Goal: Transaction & Acquisition: Book appointment/travel/reservation

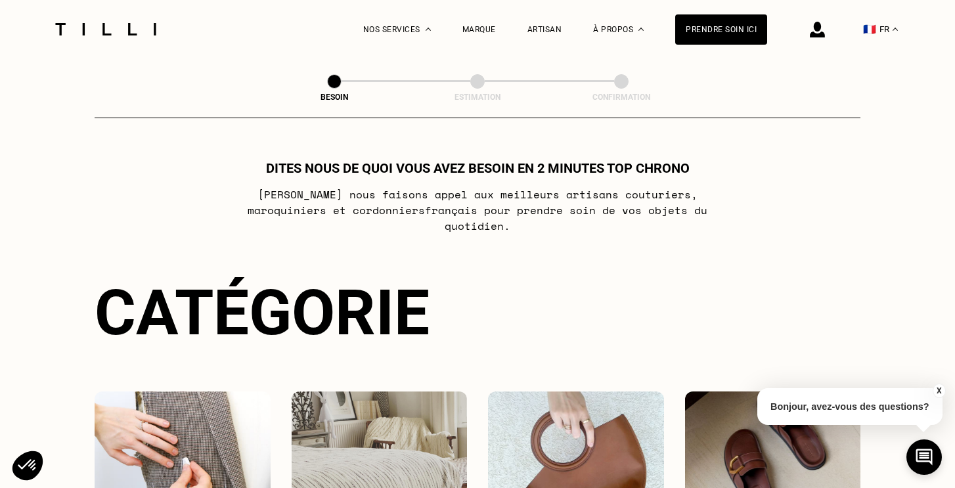
click at [813, 33] on img at bounding box center [817, 30] width 15 height 16
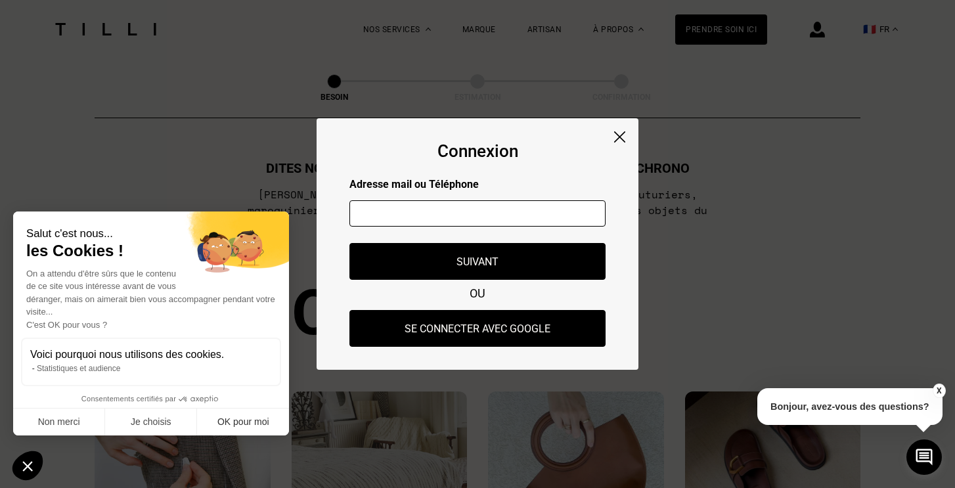
click at [248, 424] on button "OK pour moi" at bounding box center [243, 423] width 92 height 28
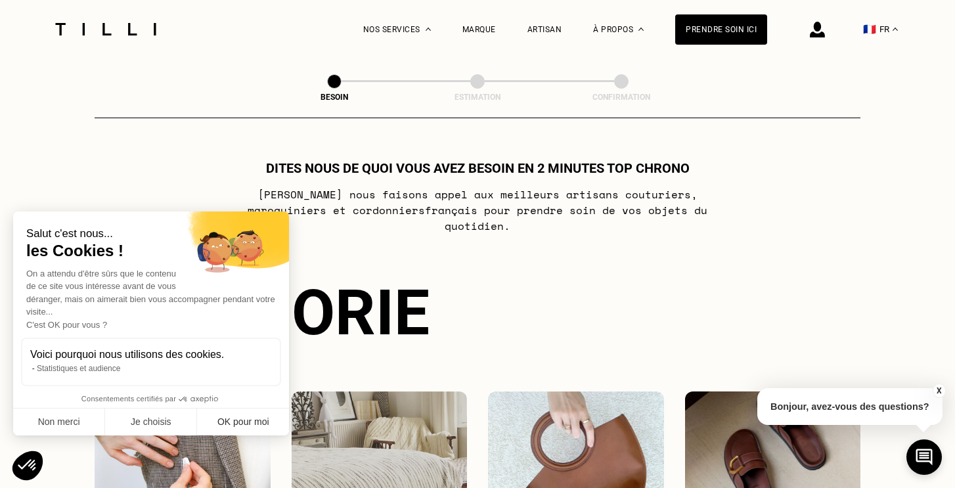
checkbox input "true"
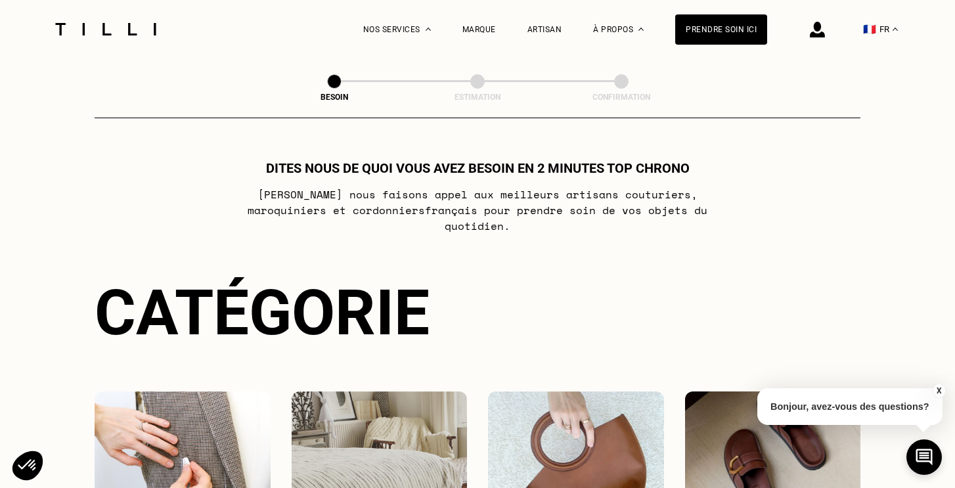
click at [812, 36] on img at bounding box center [817, 30] width 15 height 16
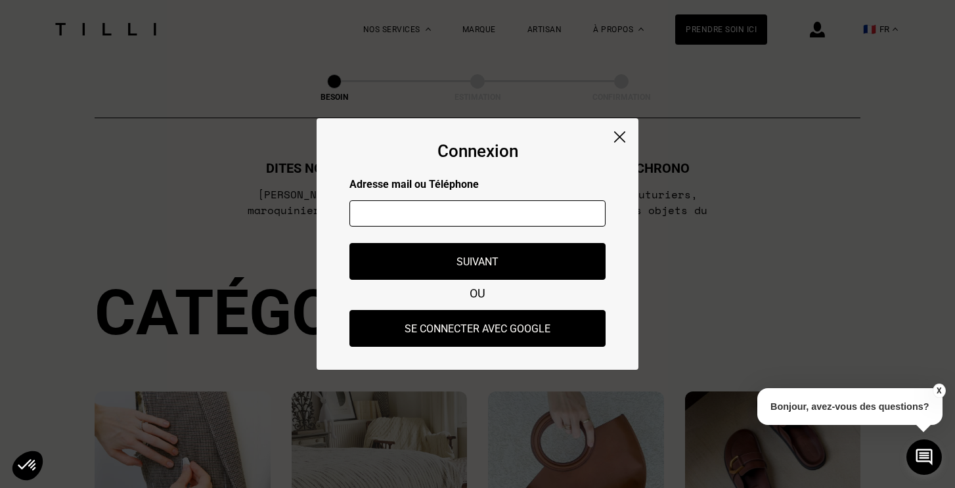
click at [441, 215] on input "text" at bounding box center [477, 213] width 256 height 26
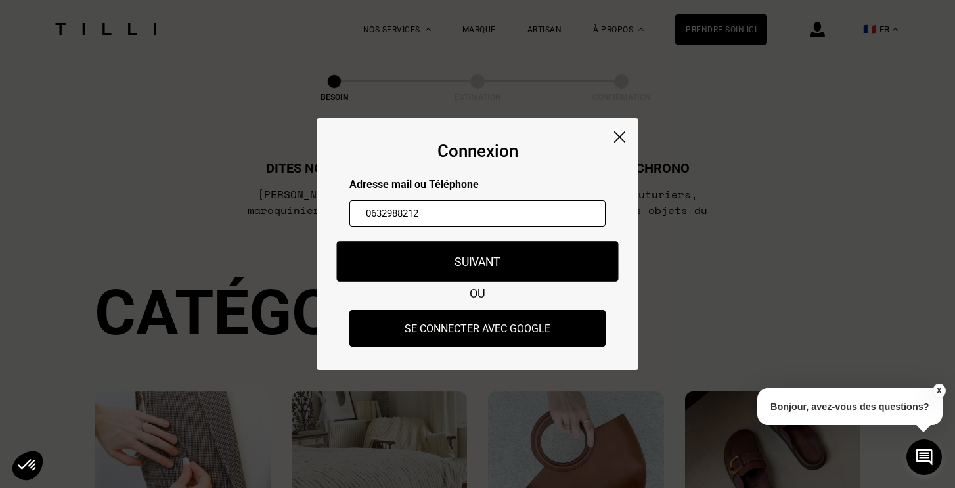
type input "0632988212"
click at [455, 278] on button "Suivant" at bounding box center [478, 261] width 282 height 41
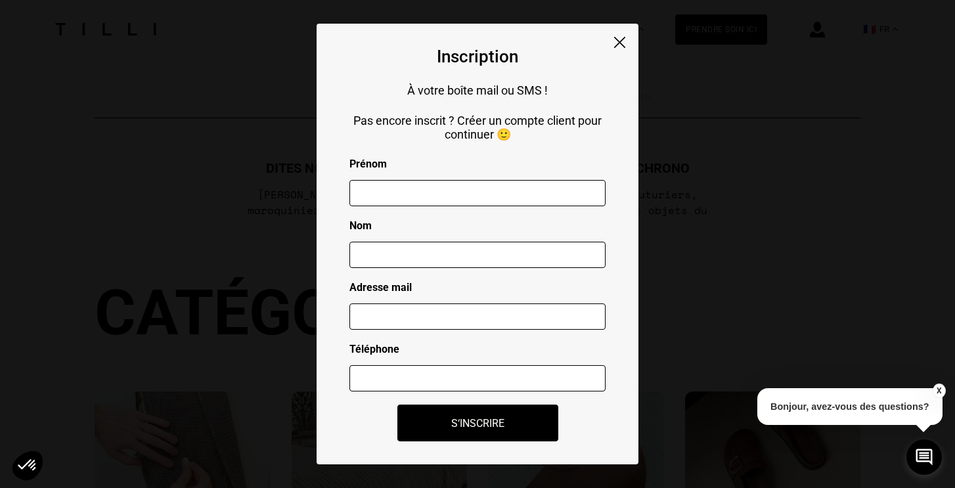
click at [616, 37] on img at bounding box center [619, 42] width 11 height 11
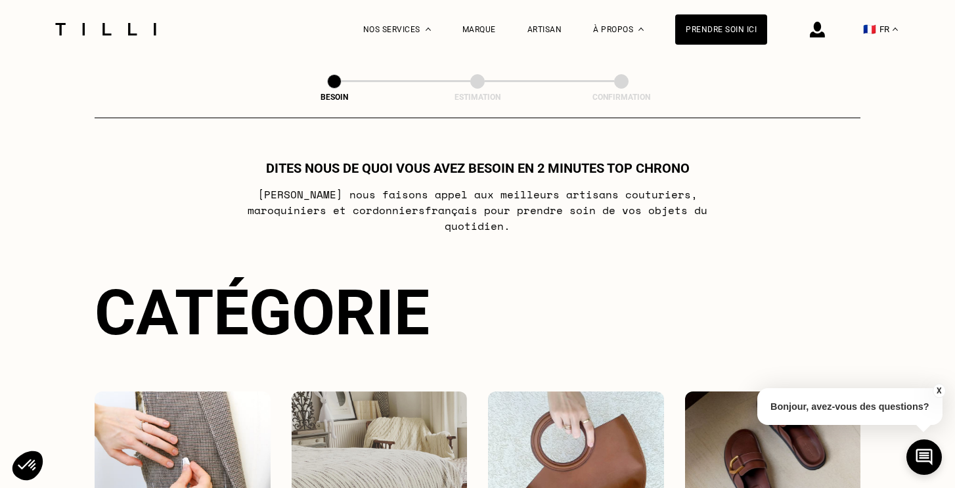
click at [820, 33] on img at bounding box center [817, 30] width 15 height 16
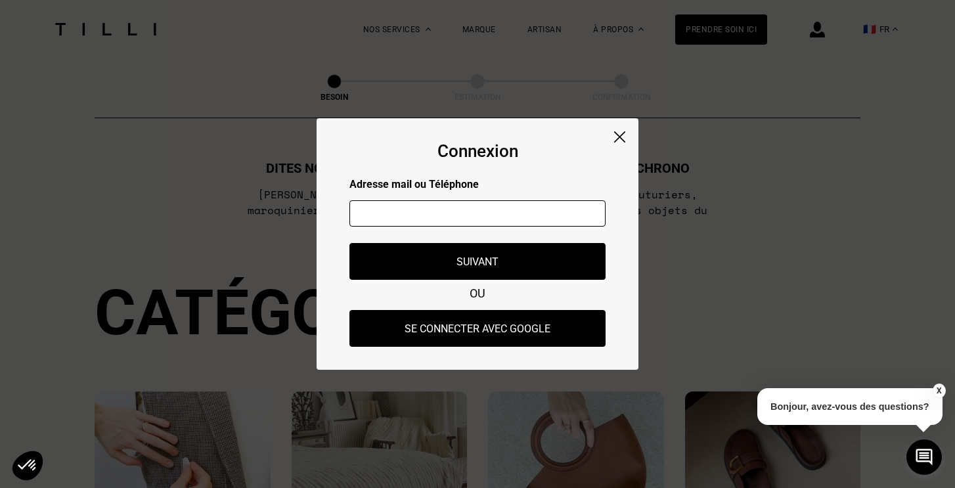
click at [475, 215] on input "text" at bounding box center [477, 213] width 256 height 26
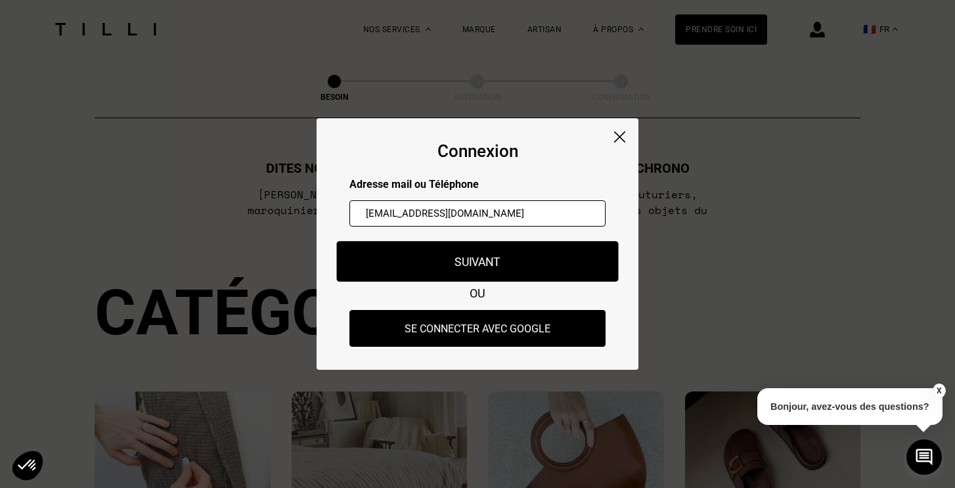
type input "[EMAIL_ADDRESS][DOMAIN_NAME]"
click at [491, 264] on button "Suivant" at bounding box center [478, 261] width 282 height 41
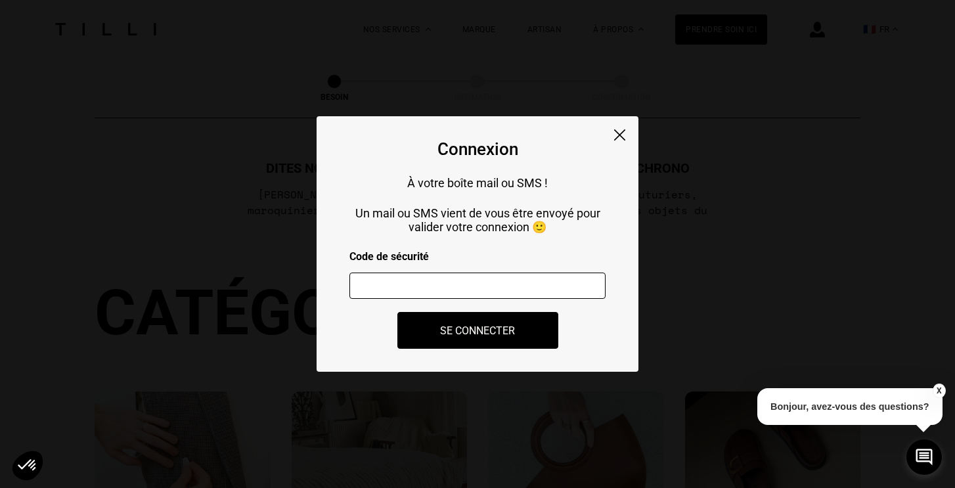
click at [472, 288] on input "number" at bounding box center [477, 286] width 256 height 26
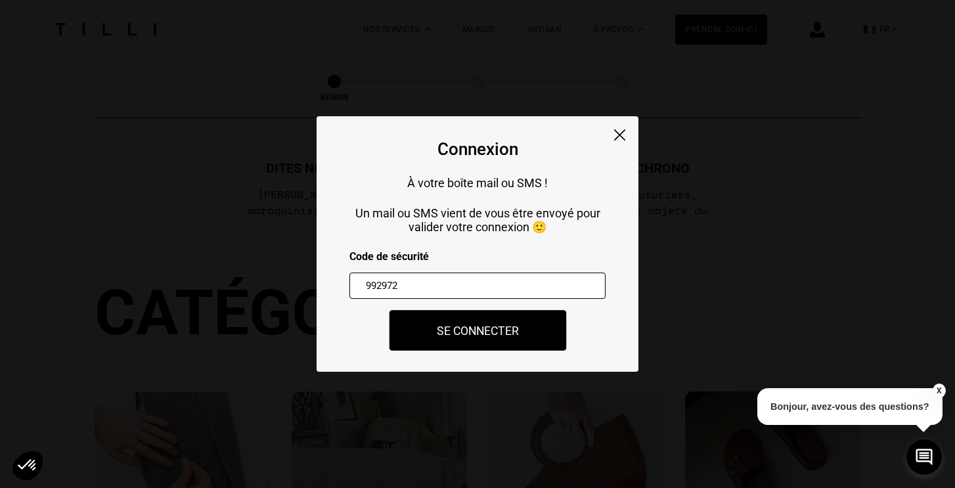
type input "992972"
click at [518, 334] on button "Se connecter" at bounding box center [477, 330] width 177 height 41
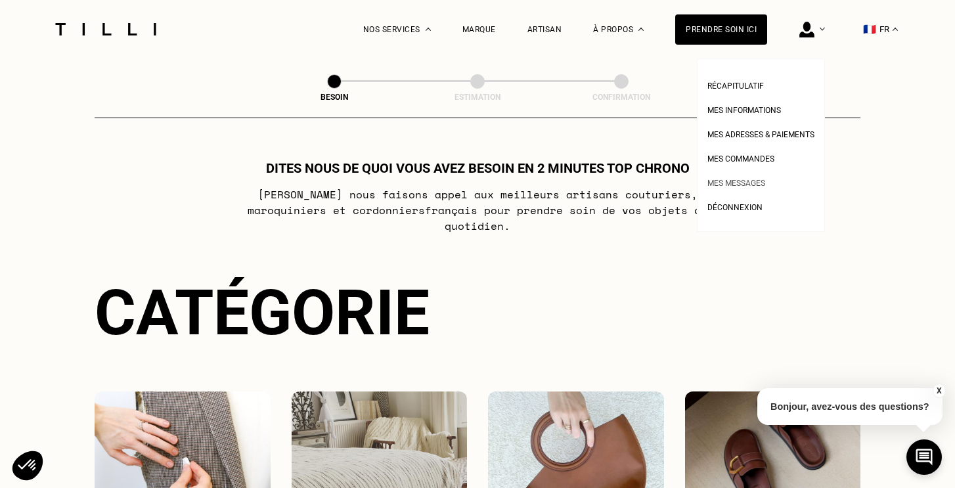
click at [745, 188] on link "Mes messages" at bounding box center [736, 182] width 58 height 14
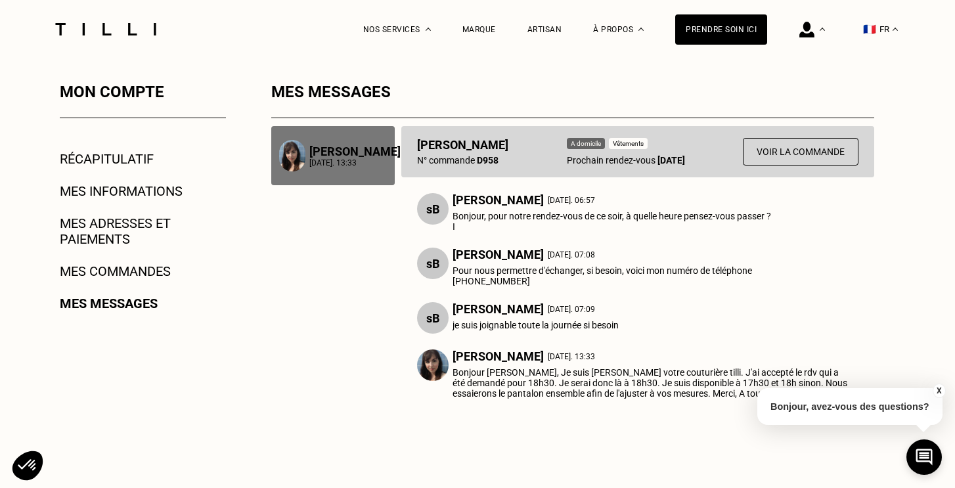
scroll to position [225, 0]
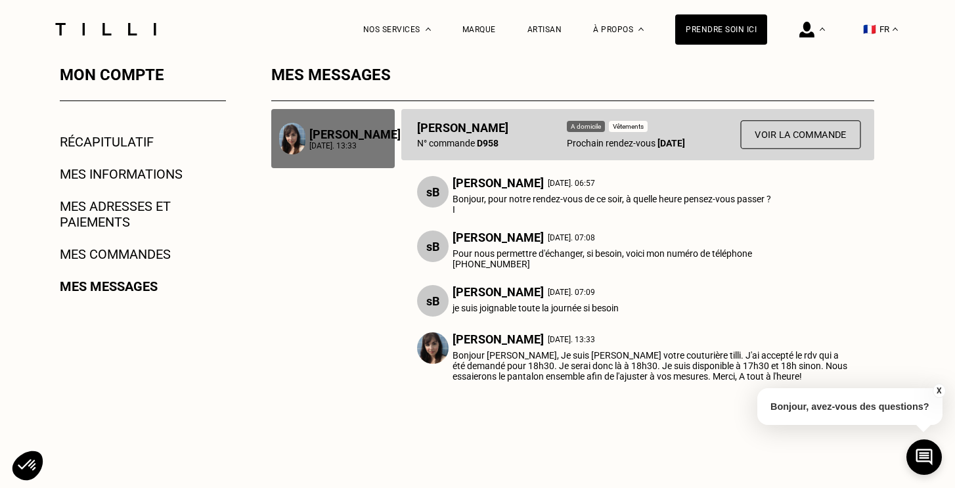
click at [818, 138] on button "Voir la commande" at bounding box center [800, 134] width 120 height 29
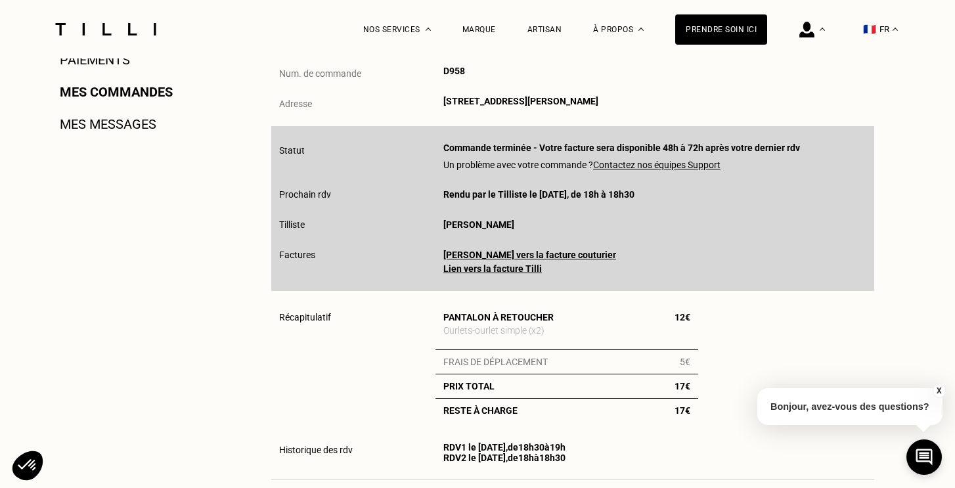
scroll to position [388, 0]
click at [532, 255] on link "[PERSON_NAME] vers la facture couturier" at bounding box center [529, 255] width 173 height 11
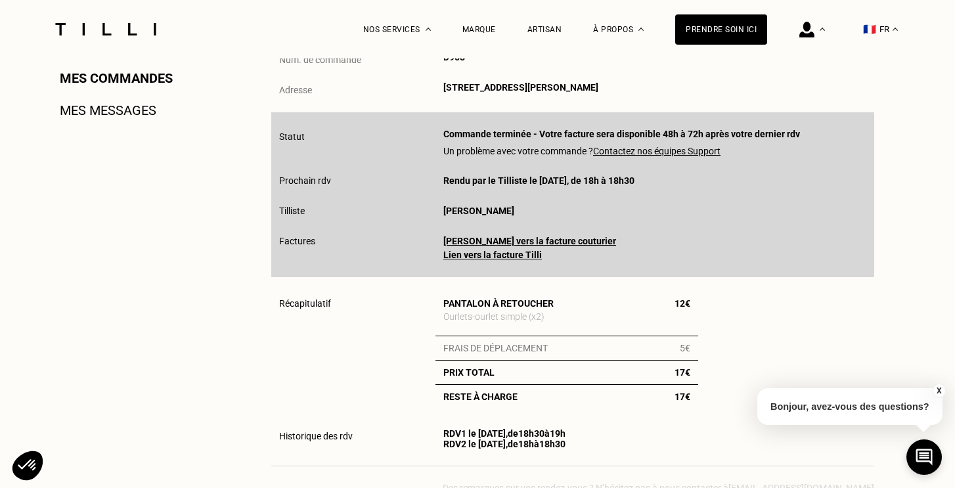
scroll to position [403, 0]
click at [507, 255] on link "Lien vers la facture Tilli" at bounding box center [492, 253] width 99 height 11
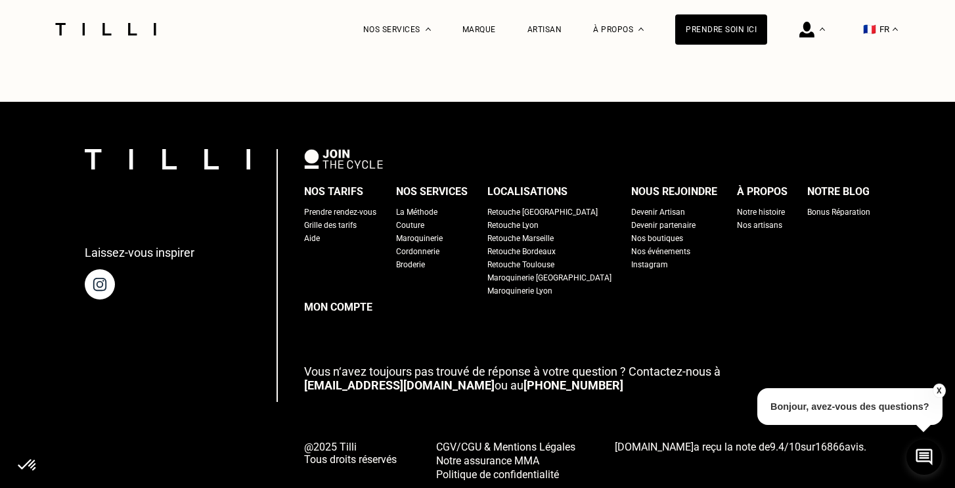
scroll to position [937, 0]
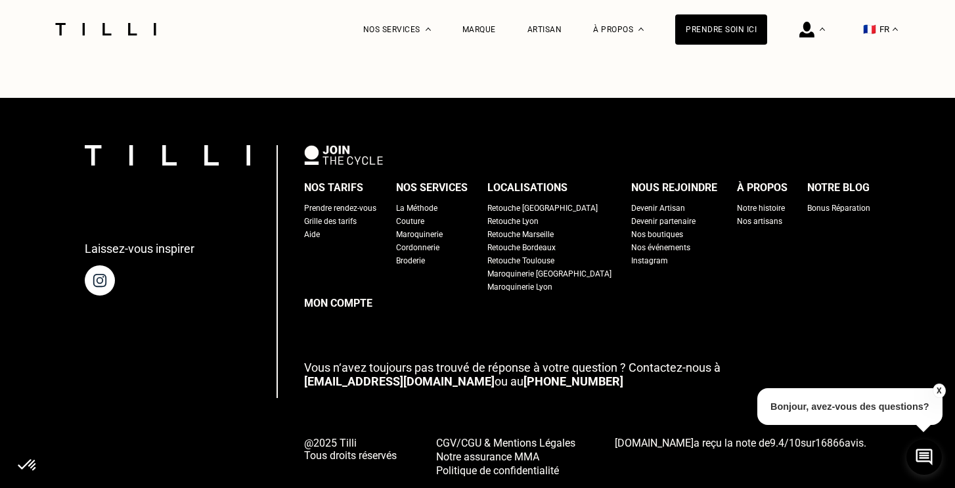
click at [376, 205] on div "Prendre rendez-vous" at bounding box center [340, 208] width 72 height 13
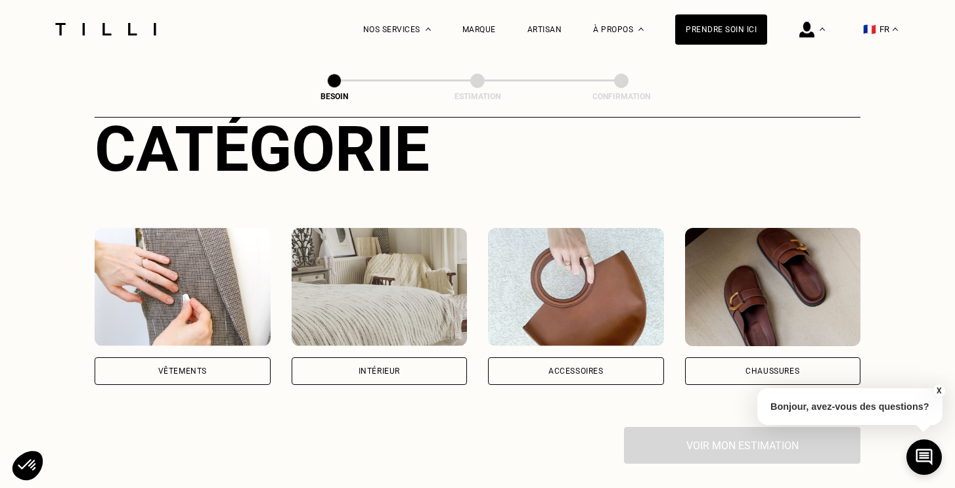
scroll to position [239, 0]
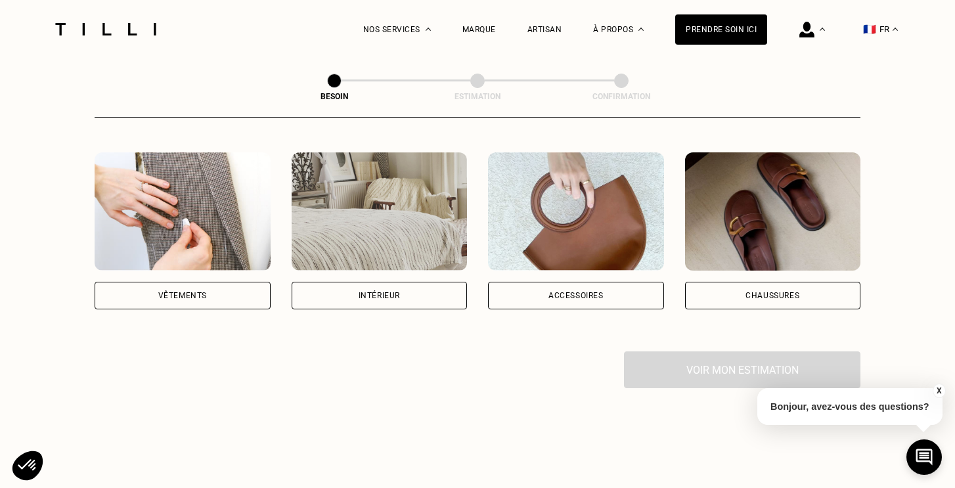
click at [222, 282] on div "Vêtements" at bounding box center [183, 296] width 176 height 28
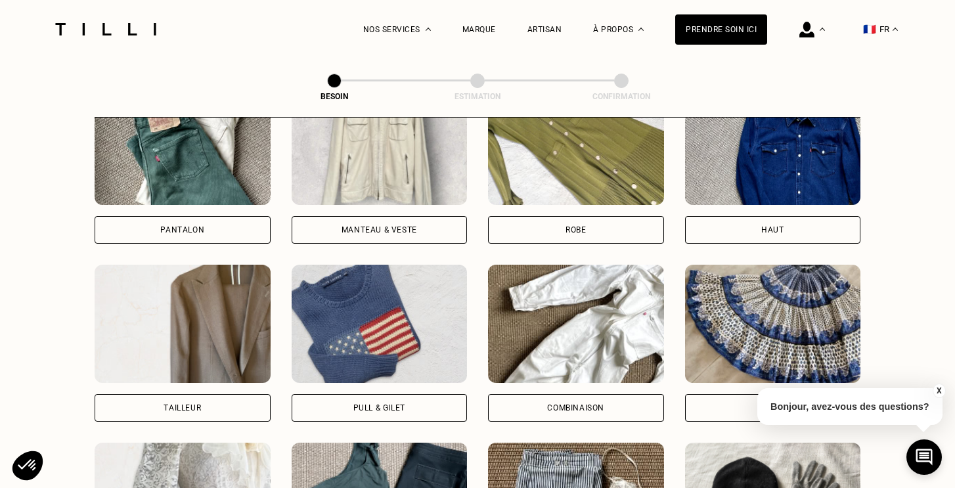
scroll to position [715, 0]
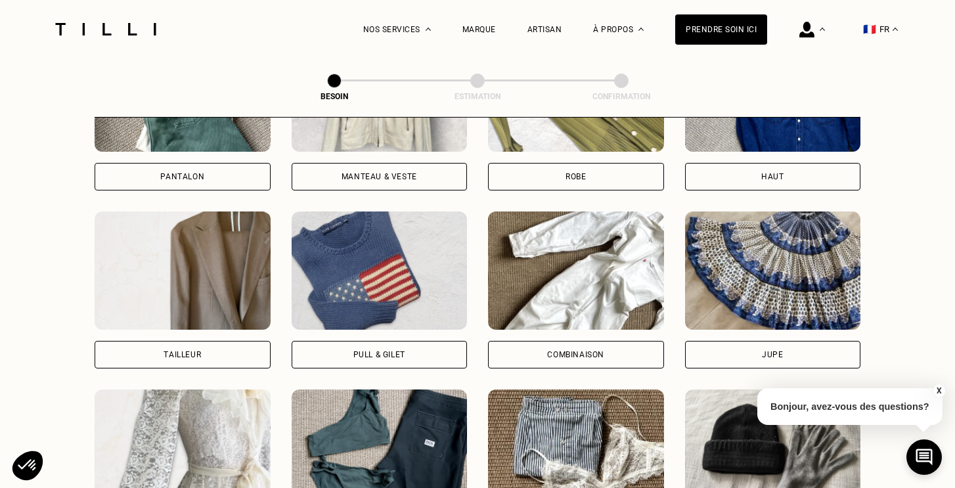
click at [571, 351] on div "Combinaison" at bounding box center [575, 355] width 57 height 8
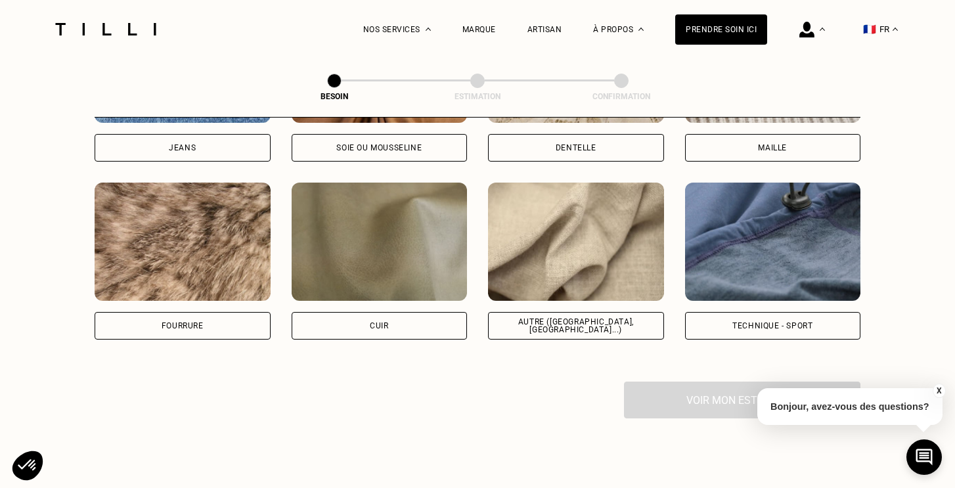
scroll to position [1542, 0]
click at [567, 317] on div "Autre ([GEOGRAPHIC_DATA], [GEOGRAPHIC_DATA]...)" at bounding box center [576, 325] width 154 height 16
select select "FR"
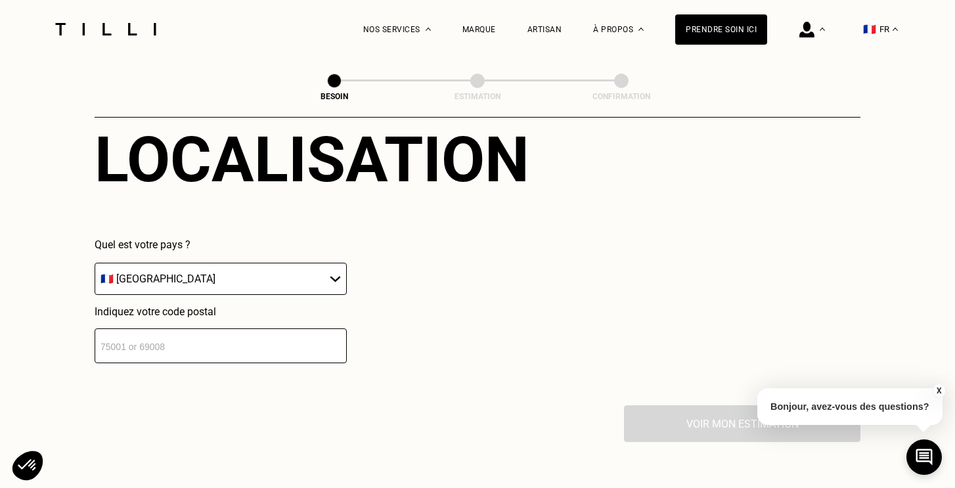
scroll to position [1842, 0]
click at [234, 349] on input "number" at bounding box center [221, 345] width 252 height 35
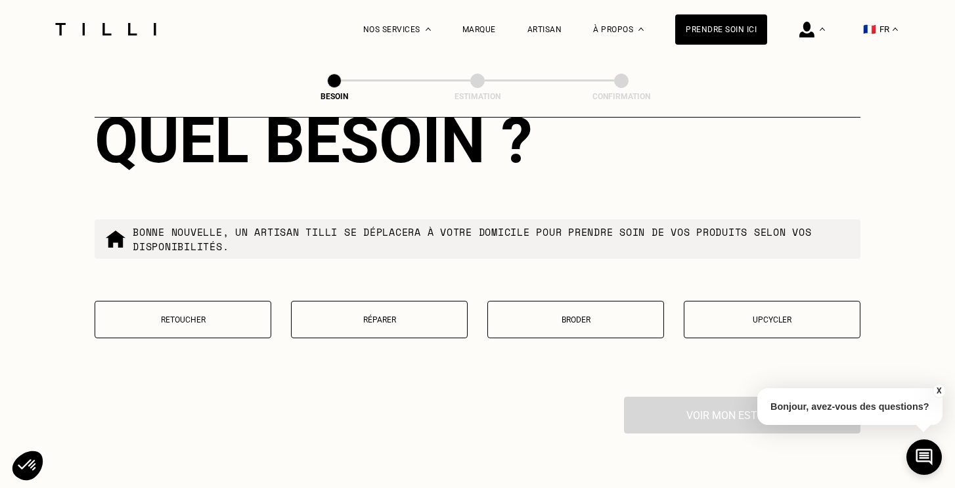
scroll to position [2186, 0]
type input "75012"
click at [200, 315] on p "Retoucher" at bounding box center [183, 319] width 162 height 9
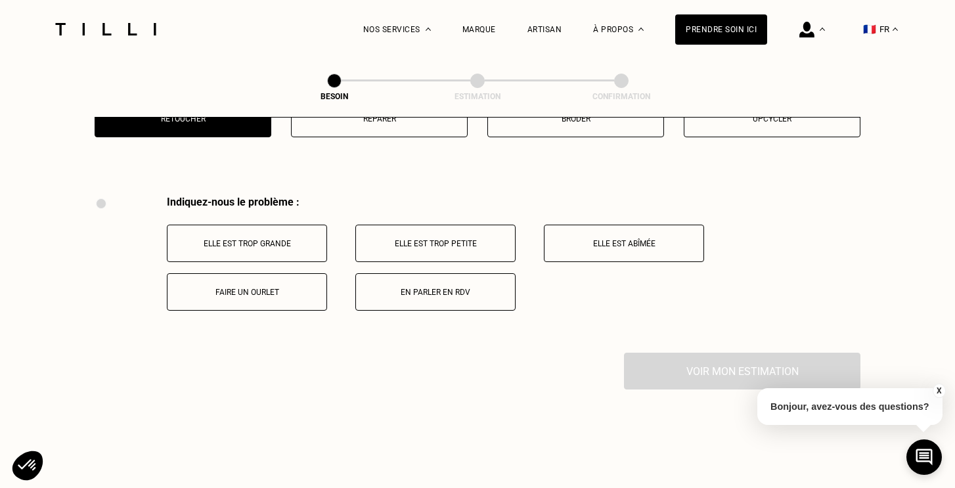
scroll to position [2424, 0]
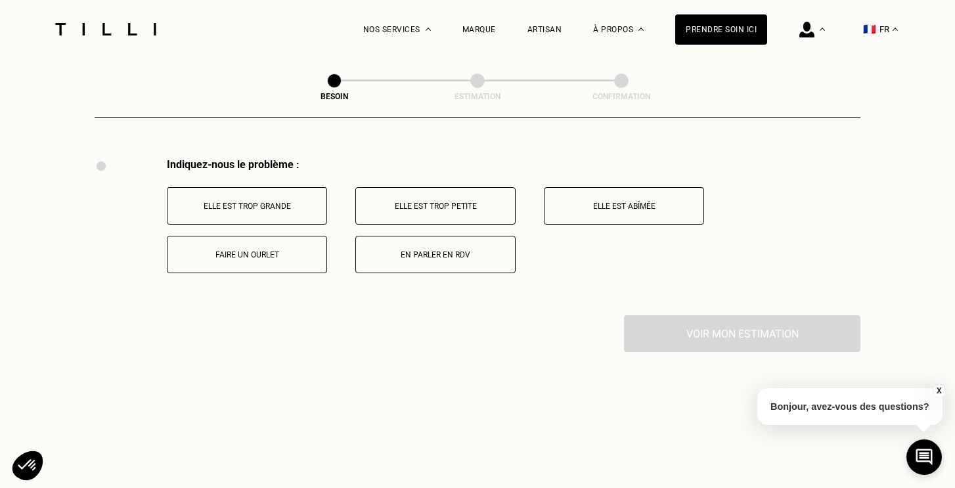
click at [271, 250] on p "Faire un ourlet" at bounding box center [247, 254] width 146 height 9
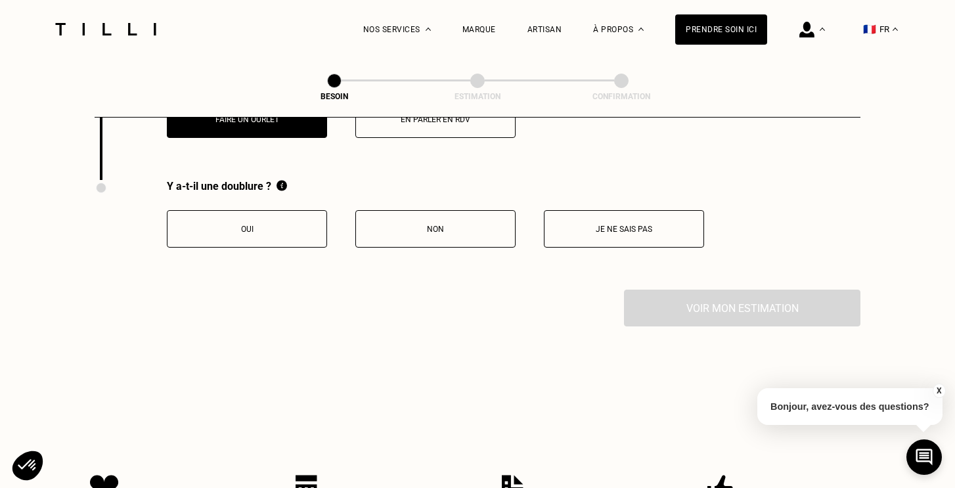
scroll to position [2581, 0]
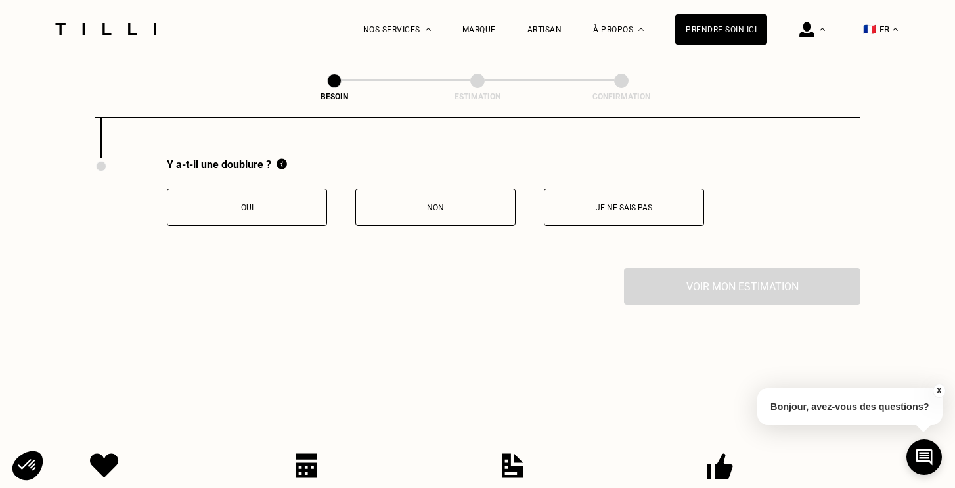
click at [432, 190] on button "Non" at bounding box center [435, 207] width 160 height 37
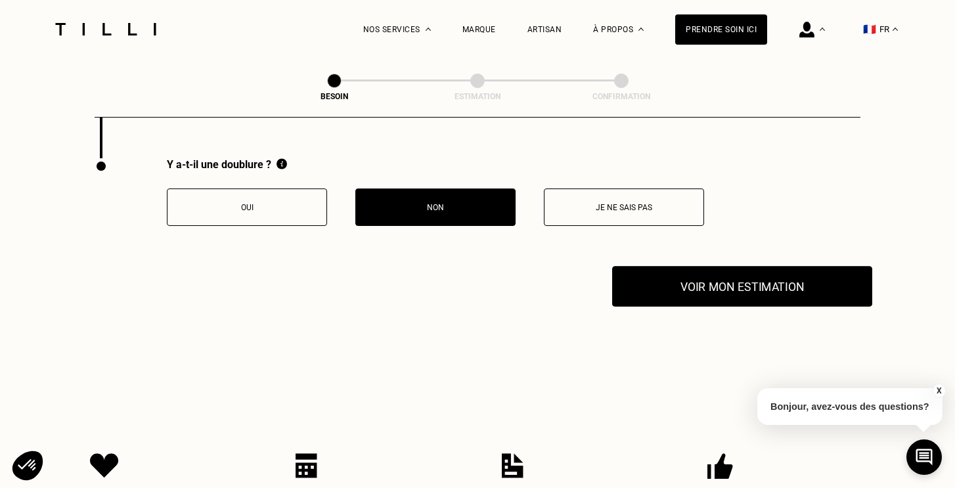
click at [757, 272] on button "Voir mon estimation" at bounding box center [742, 286] width 260 height 41
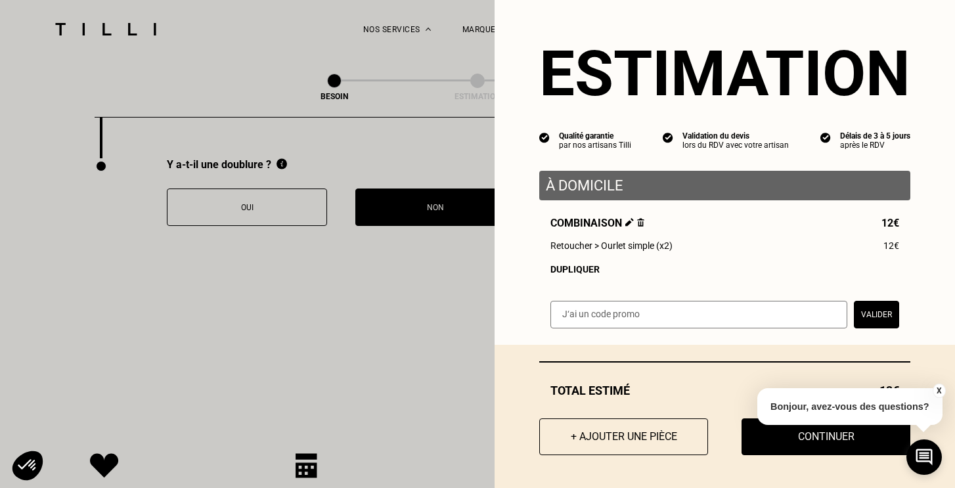
scroll to position [5, 0]
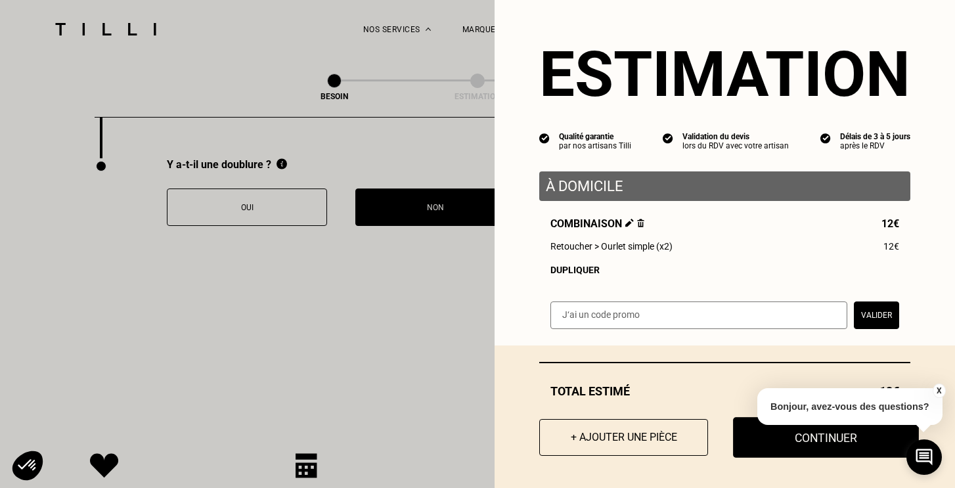
click at [798, 443] on button "Continuer" at bounding box center [826, 437] width 186 height 41
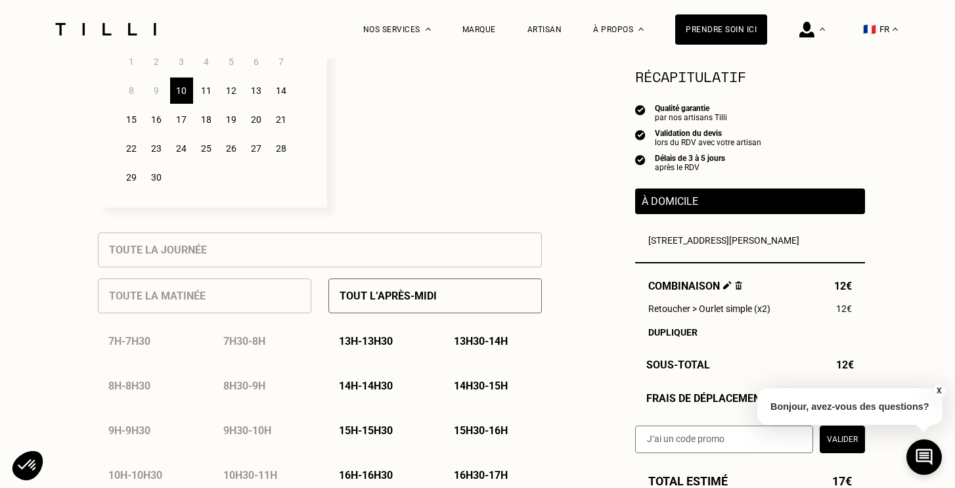
scroll to position [409, 0]
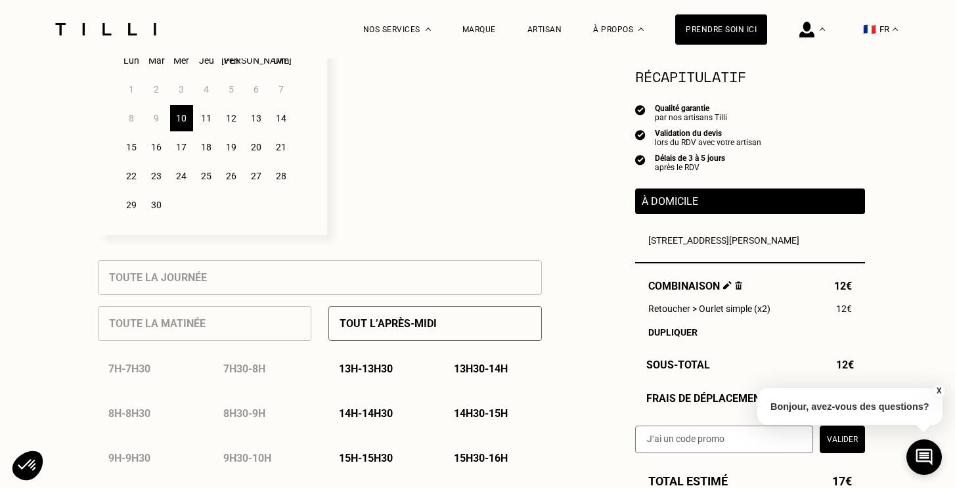
click at [210, 120] on div "11" at bounding box center [206, 118] width 23 height 26
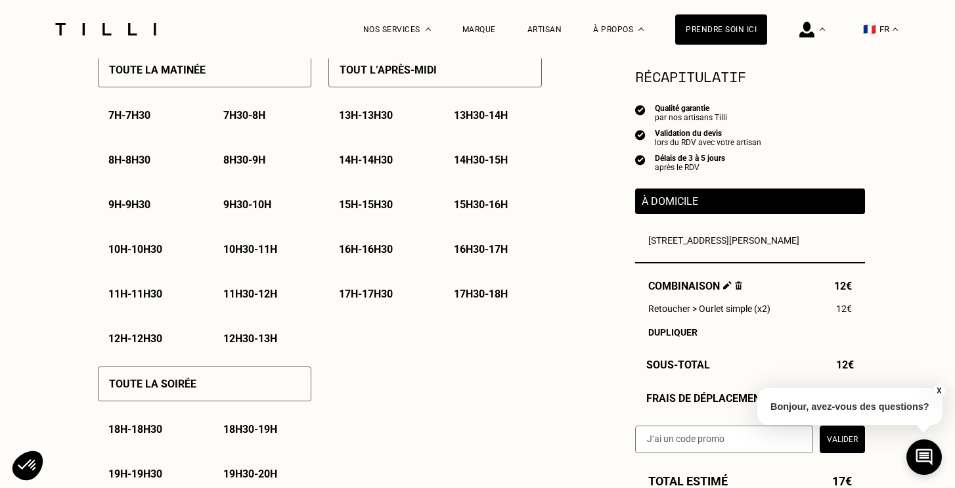
scroll to position [665, 0]
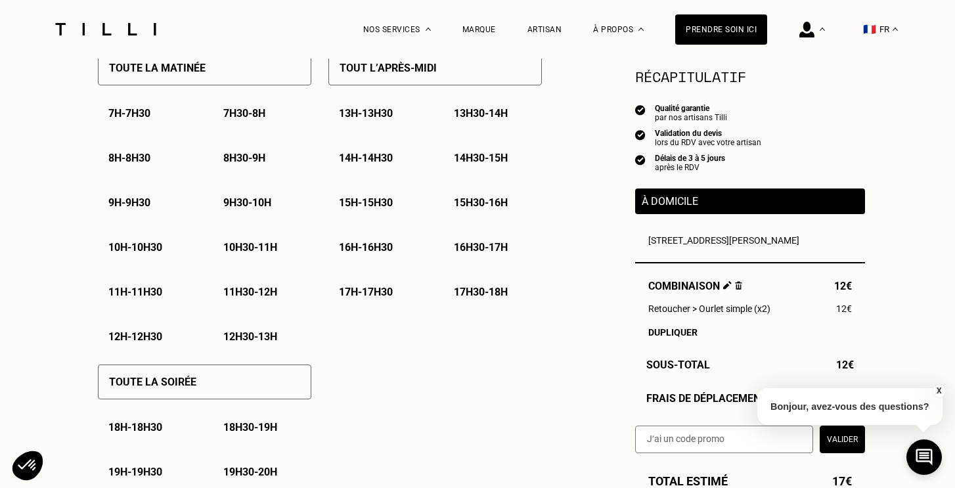
click at [143, 425] on p "18h - 18h30" at bounding box center [135, 427] width 54 height 12
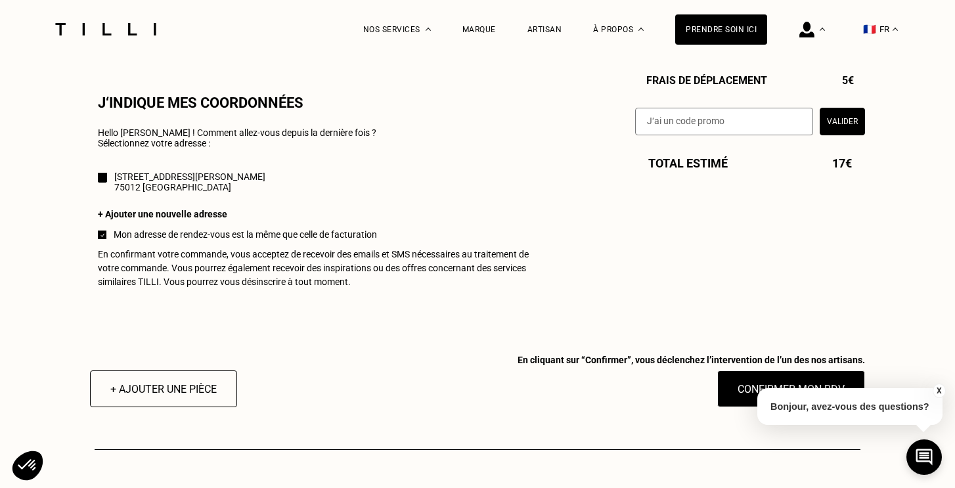
scroll to position [1242, 0]
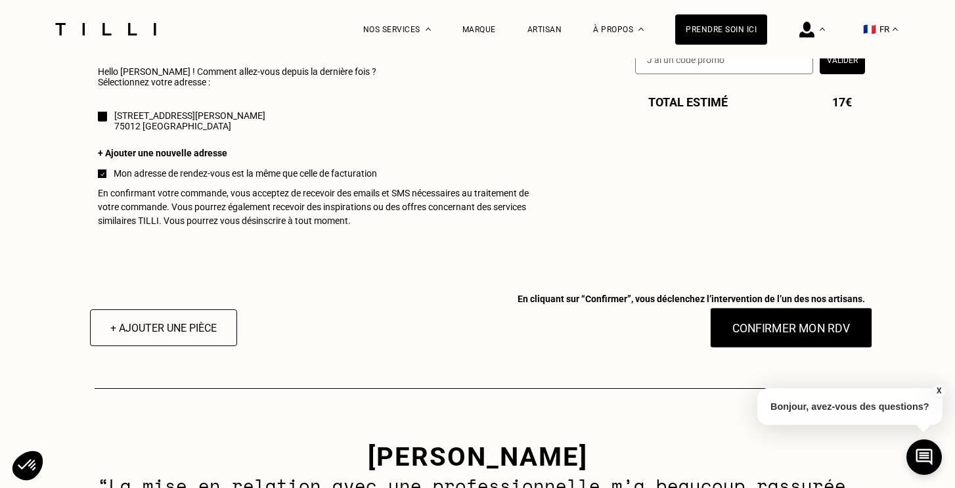
click at [789, 332] on button "Confirmer mon RDV" at bounding box center [791, 327] width 163 height 41
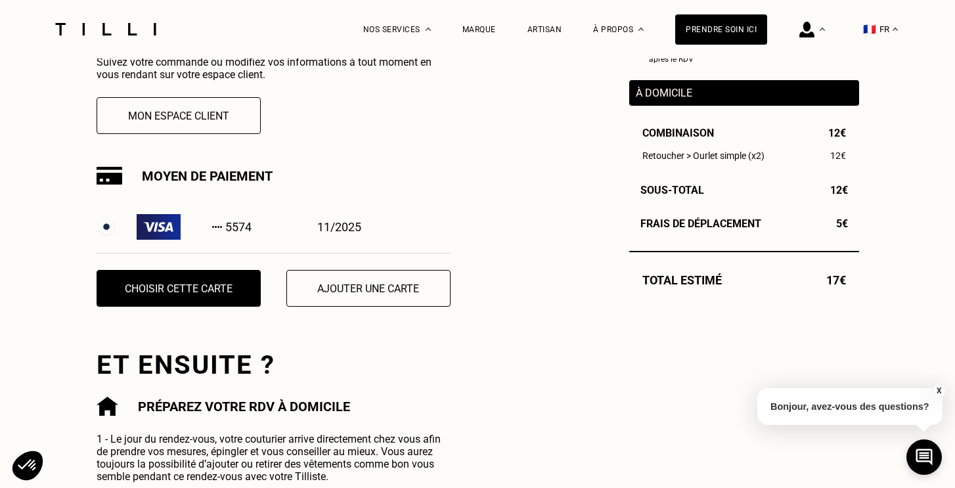
scroll to position [202, 0]
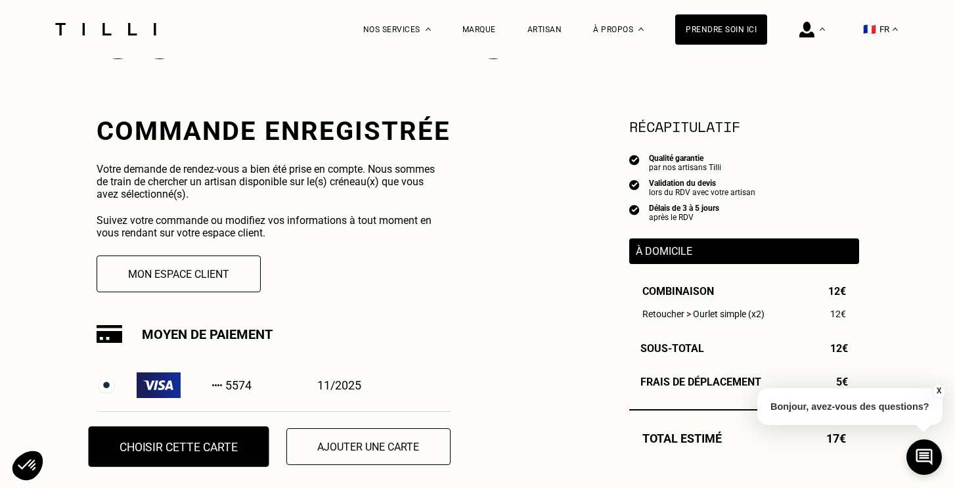
click at [232, 456] on button "Choisir cette carte" at bounding box center [178, 446] width 181 height 41
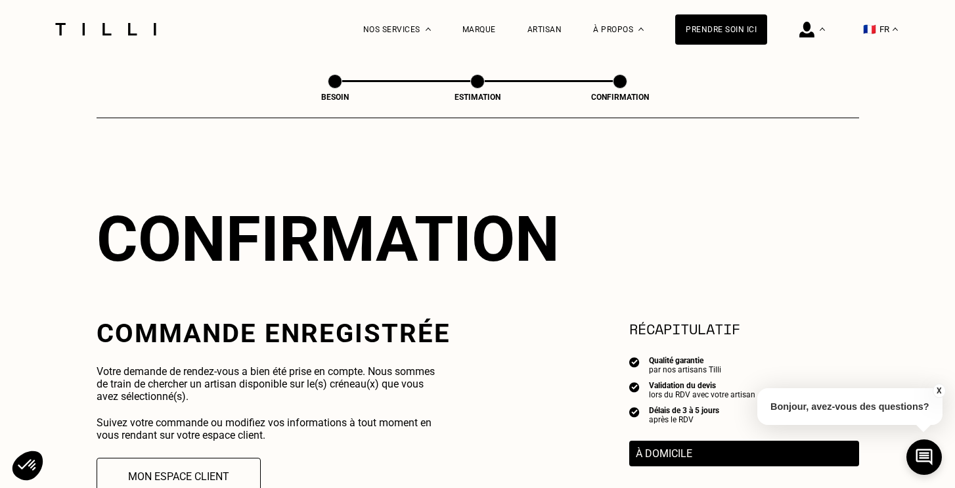
scroll to position [0, 0]
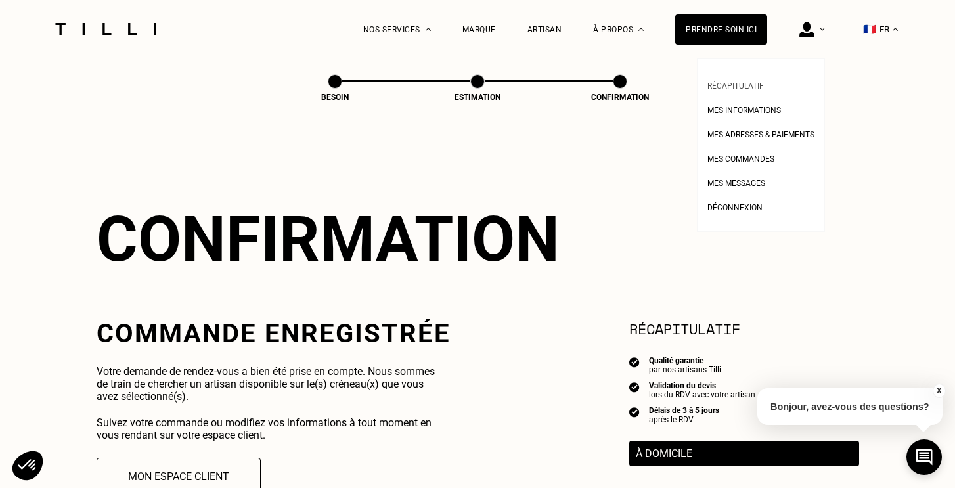
click at [749, 83] on span "Récapitulatif" at bounding box center [735, 85] width 56 height 9
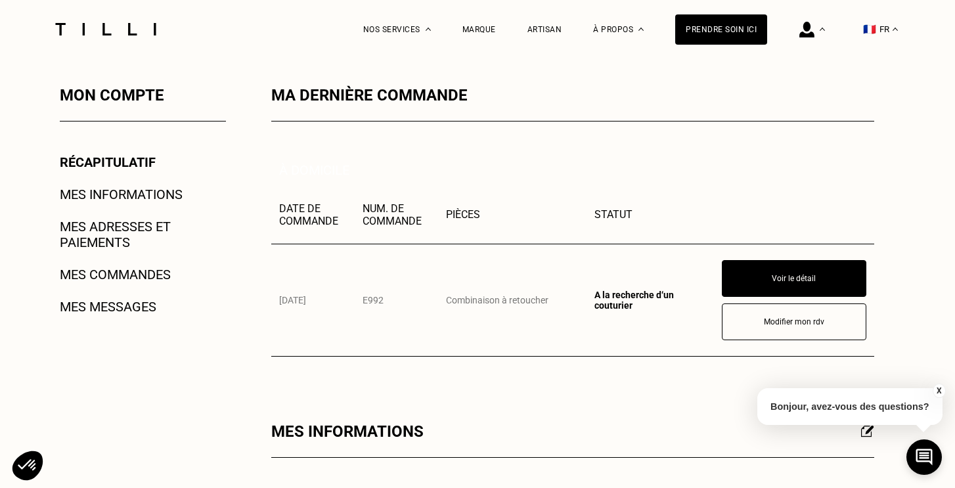
scroll to position [204, 0]
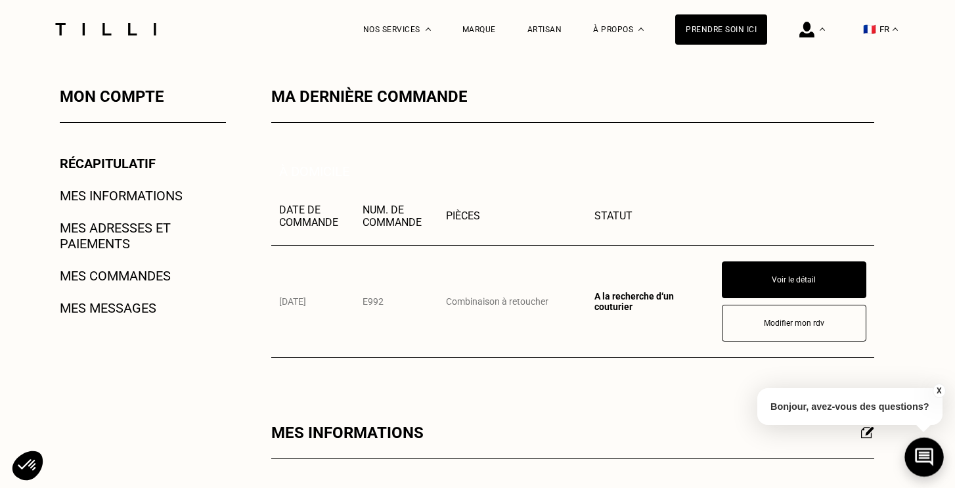
click at [926, 455] on icon at bounding box center [924, 457] width 18 height 18
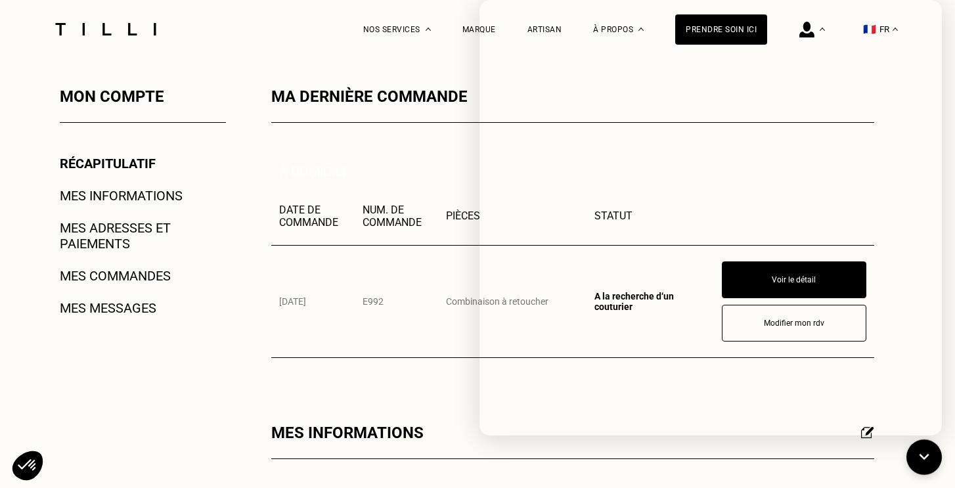
click at [110, 277] on link "Mes commandes" at bounding box center [115, 276] width 111 height 16
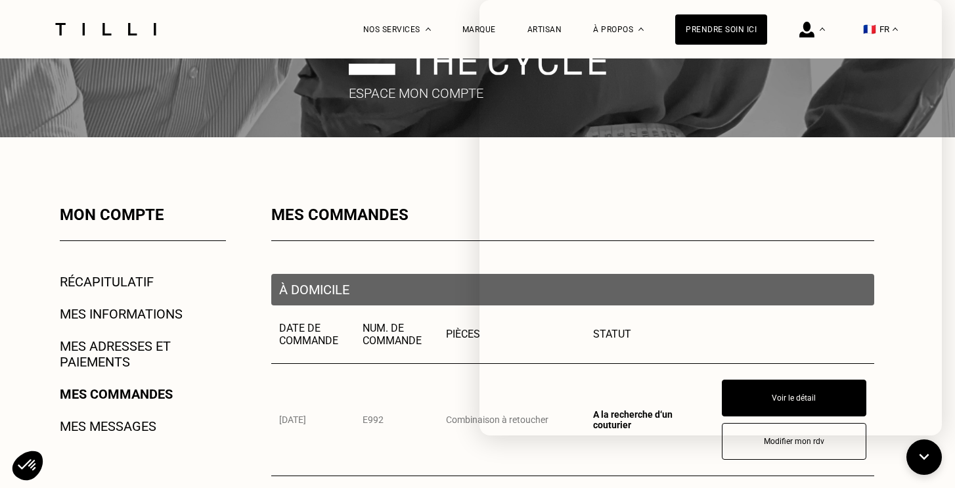
scroll to position [173, 0]
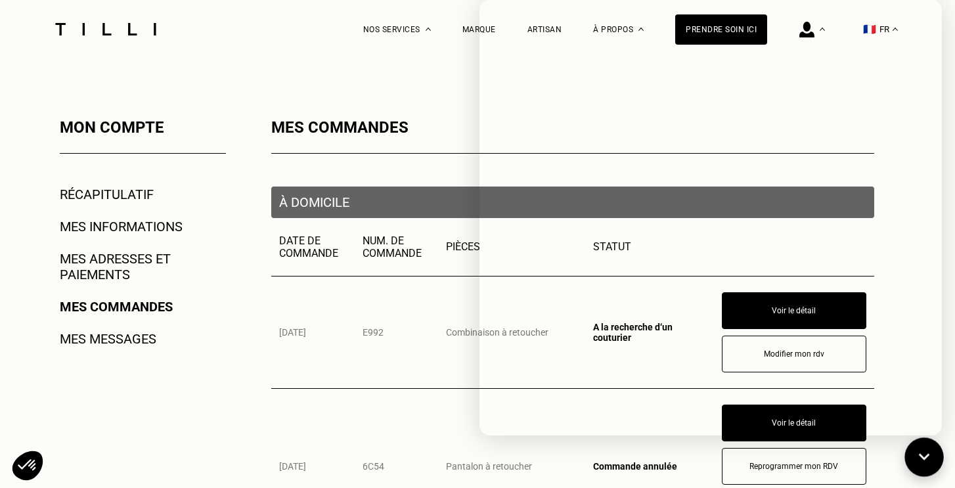
click at [920, 455] on icon at bounding box center [924, 457] width 11 height 7
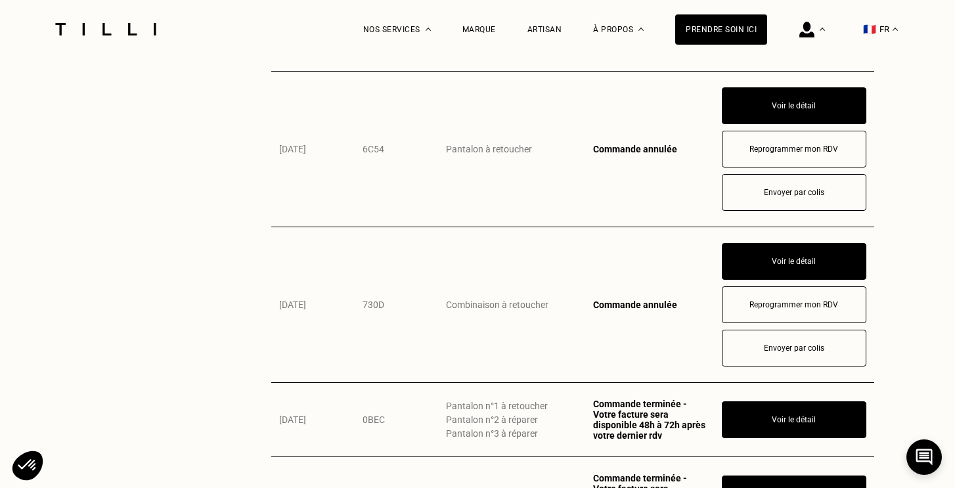
scroll to position [554, 0]
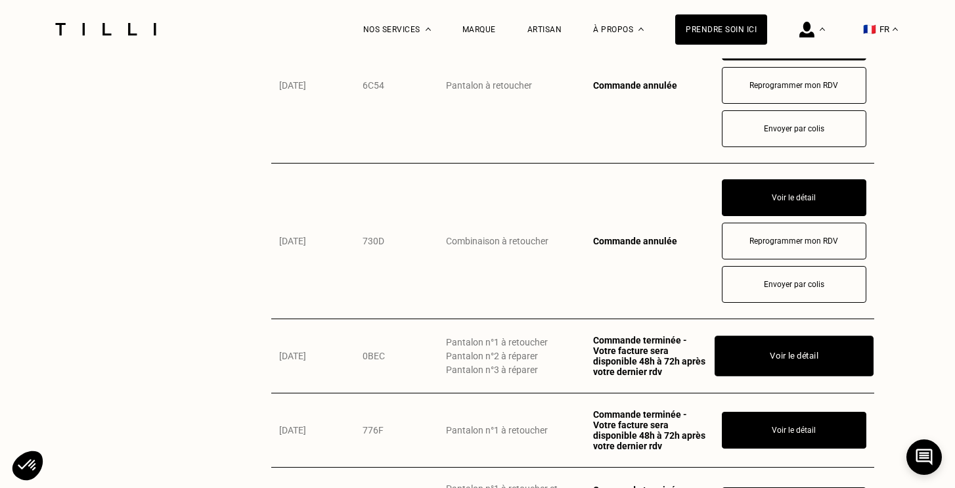
click at [772, 349] on button "Voir le détail" at bounding box center [794, 356] width 159 height 41
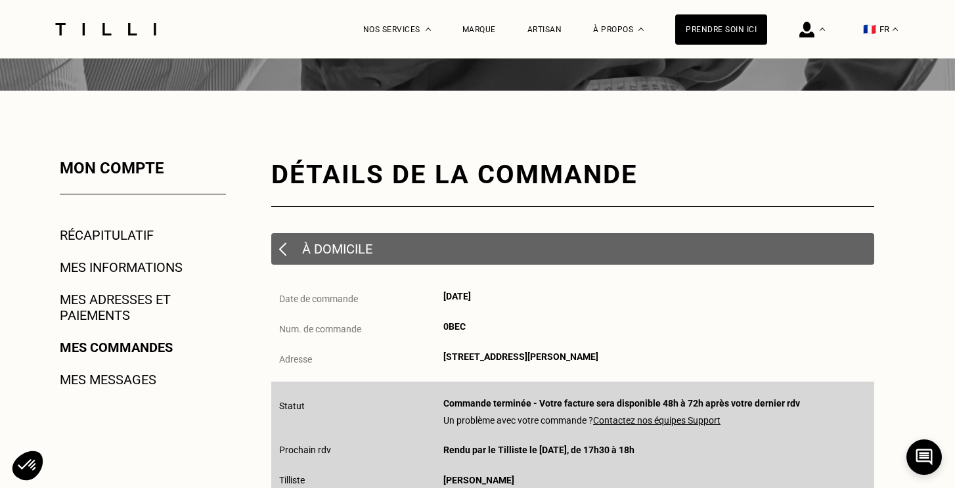
scroll to position [154, 0]
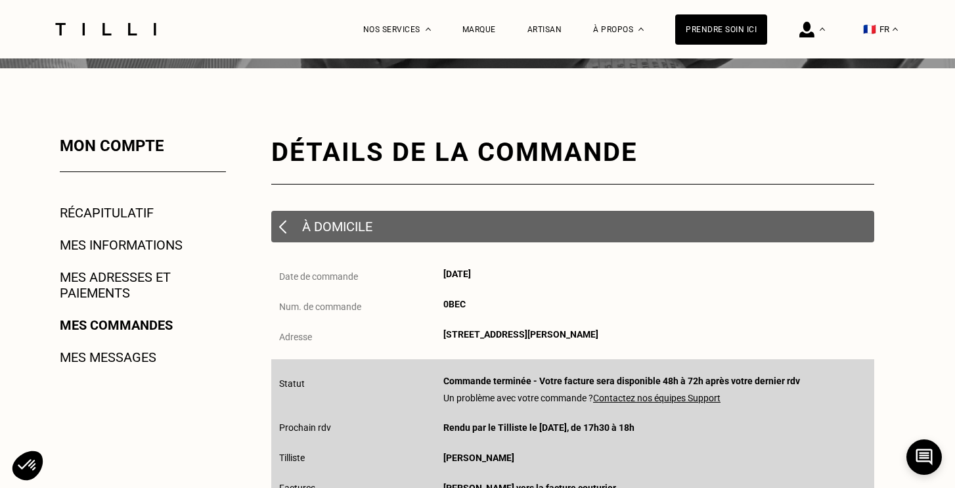
click at [149, 355] on link "Mes messages" at bounding box center [108, 357] width 97 height 16
